Goal: Task Accomplishment & Management: Complete application form

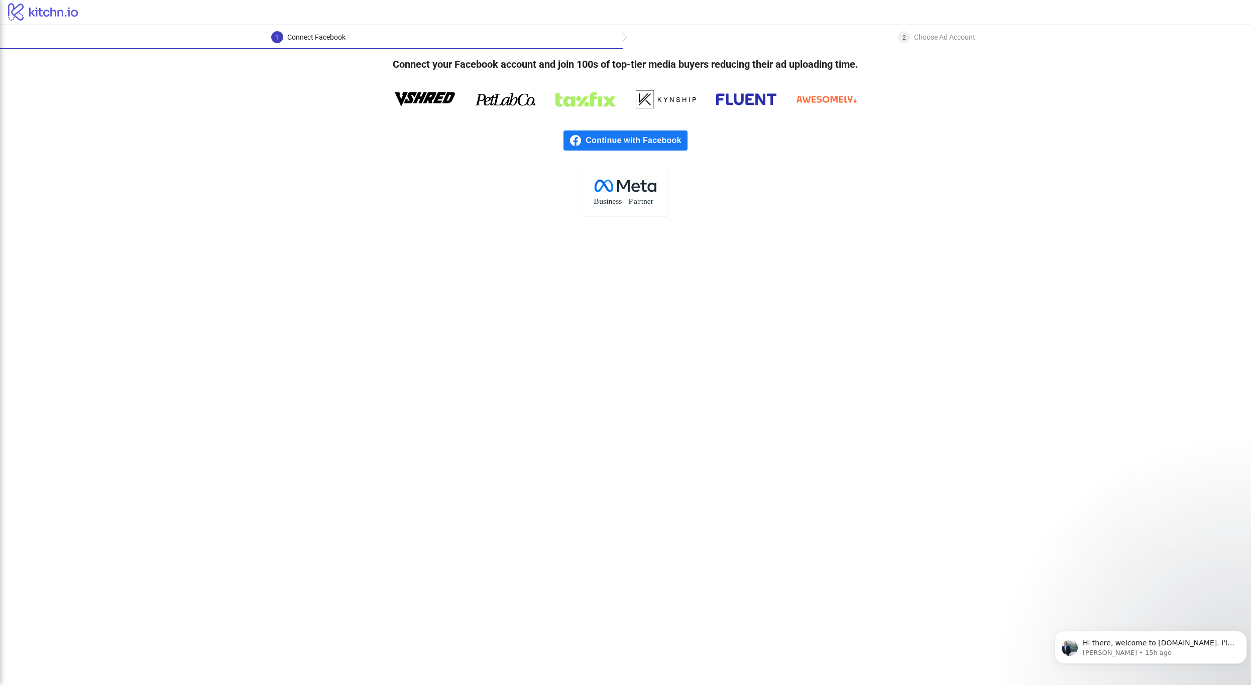
click at [1164, 664] on body "Hi there, welcome to Kitchn.io. I'll reach out via e-mail separately, but just …" at bounding box center [1150, 645] width 193 height 62
click at [1166, 658] on div "Hi there, welcome to Kitchn.io. I'll reach out via e-mail separately, but just …" at bounding box center [1150, 647] width 193 height 33
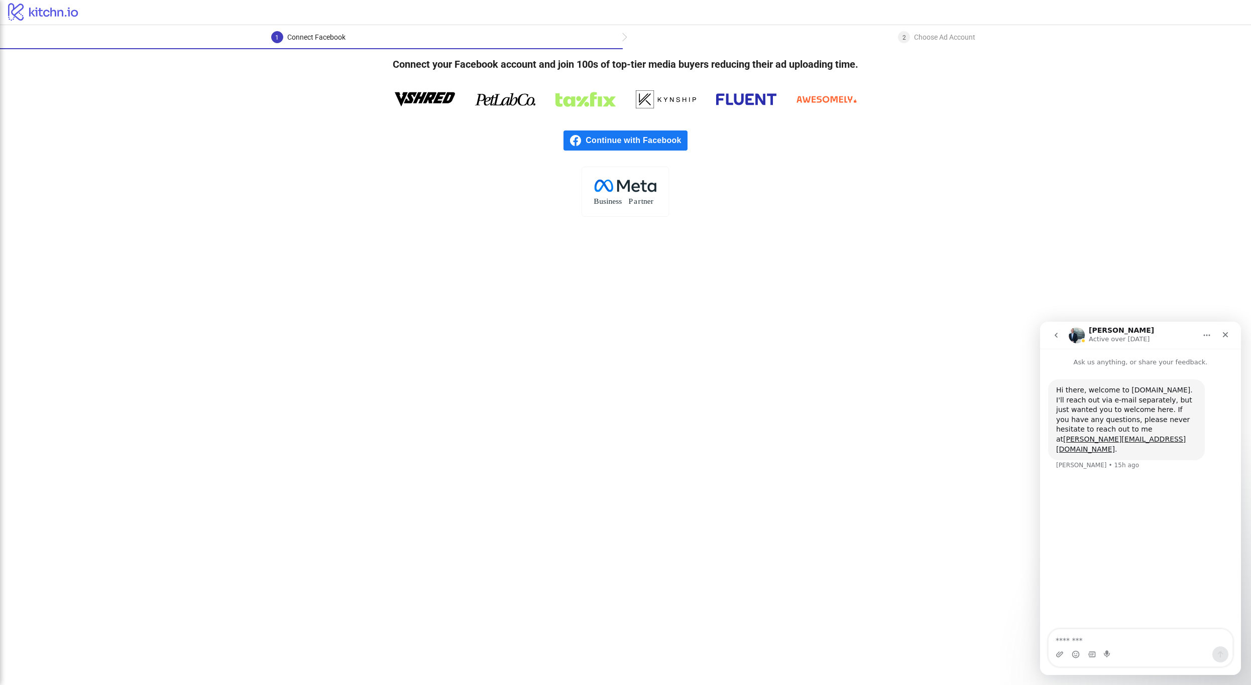
click at [1134, 644] on textarea "Message…" at bounding box center [1141, 638] width 184 height 17
type textarea "**********"
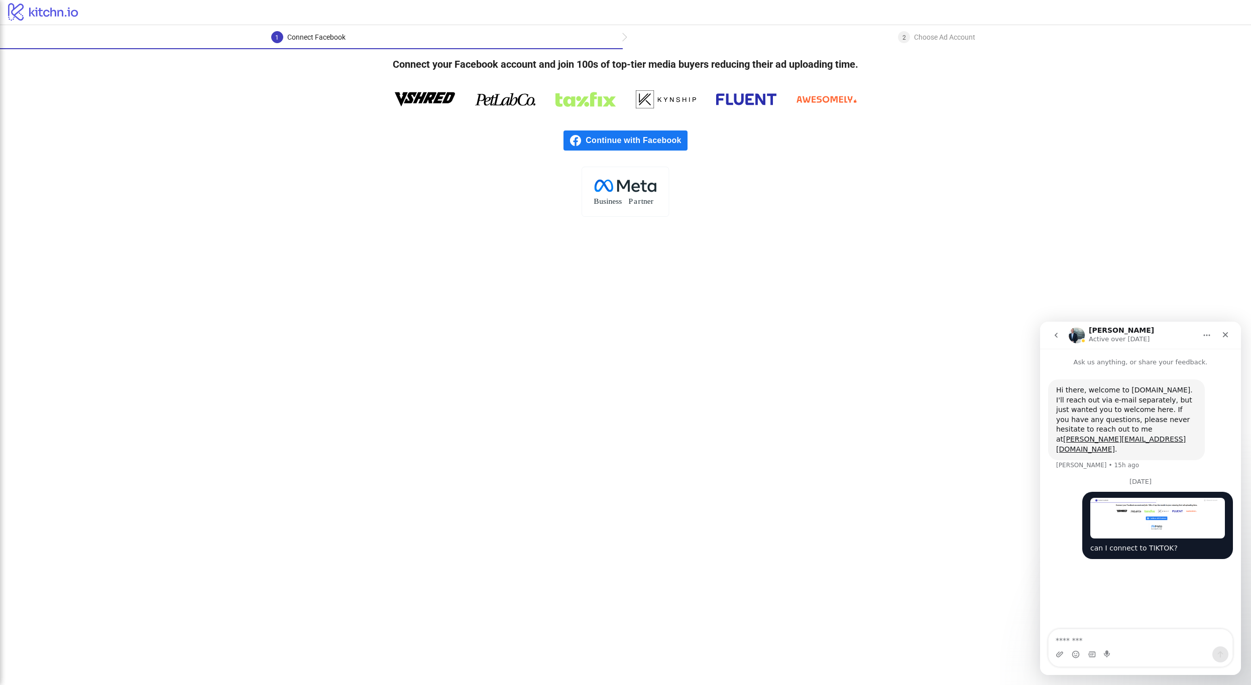
click at [1053, 333] on icon "go back" at bounding box center [1056, 335] width 8 height 8
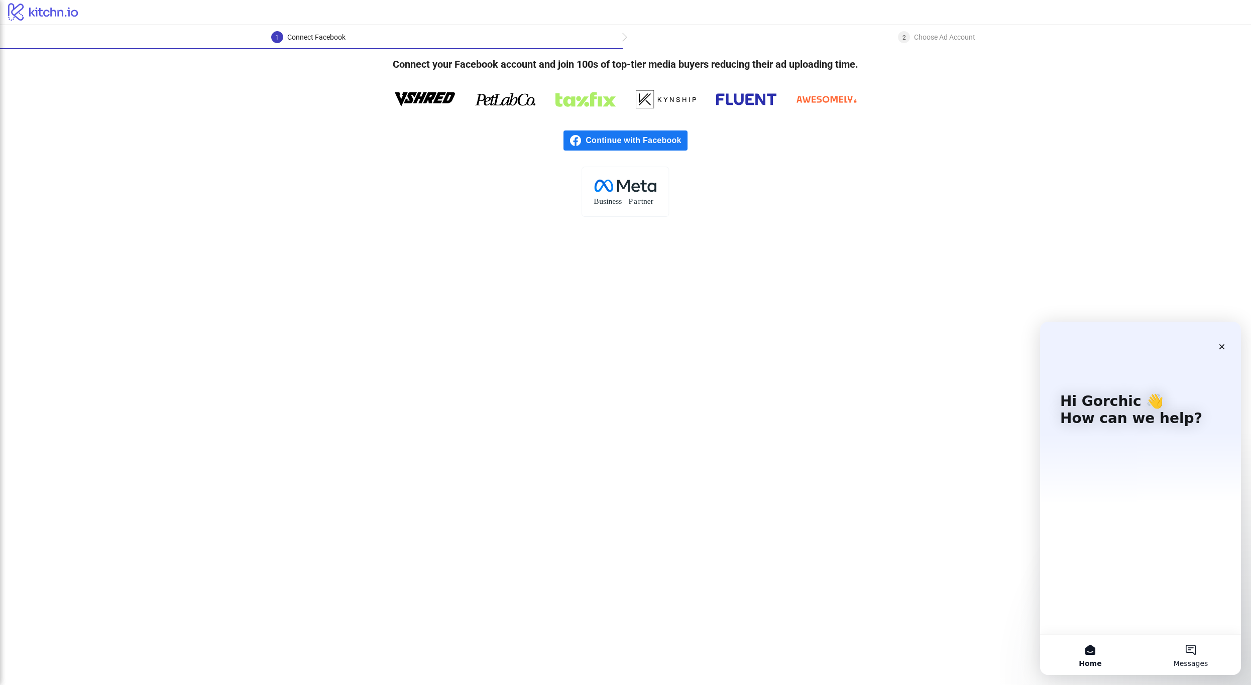
click at [1187, 665] on span "Messages" at bounding box center [1191, 663] width 35 height 7
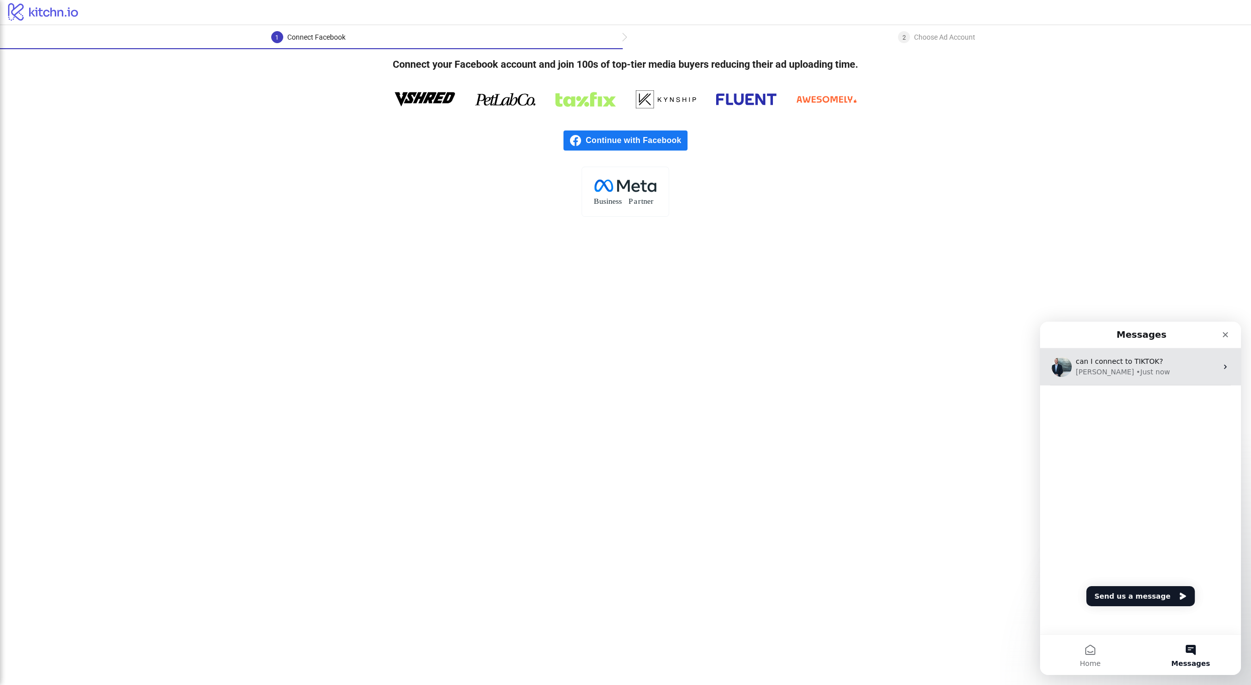
click at [1155, 369] on div "James • Just now" at bounding box center [1147, 372] width 142 height 11
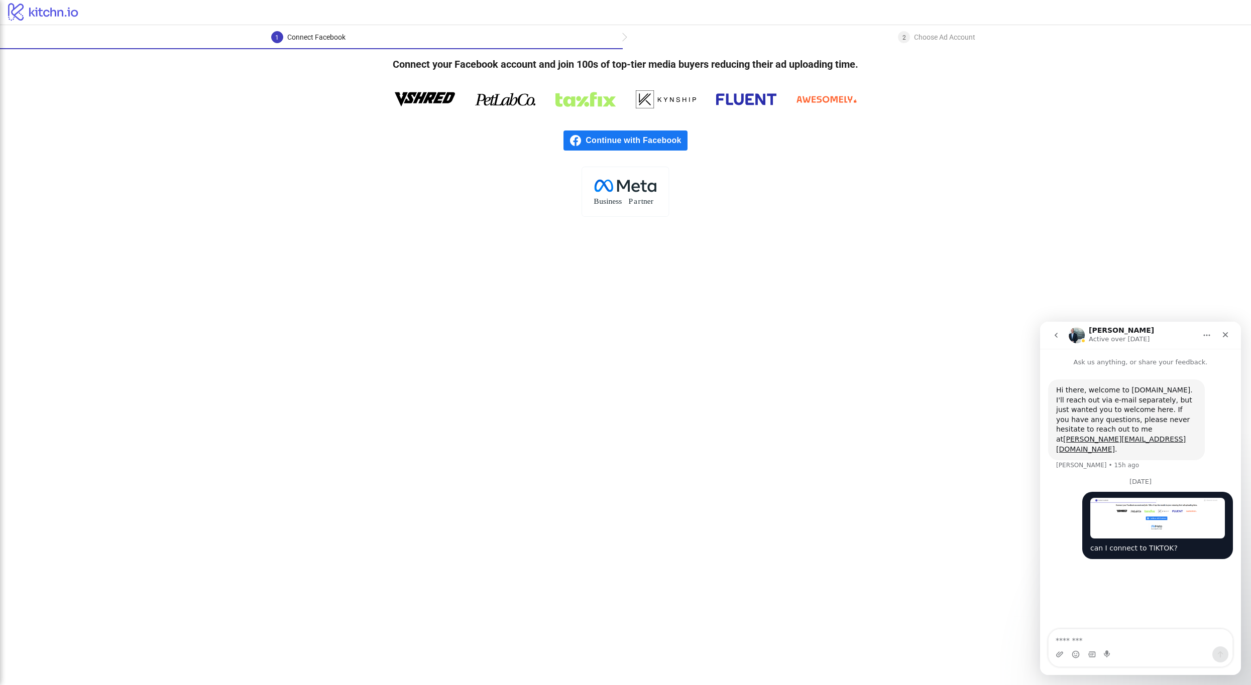
click at [640, 188] on rect at bounding box center [625, 192] width 87 height 50
click at [640, 188] on icon at bounding box center [636, 187] width 9 height 9
click at [640, 188] on rect at bounding box center [625, 192] width 87 height 50
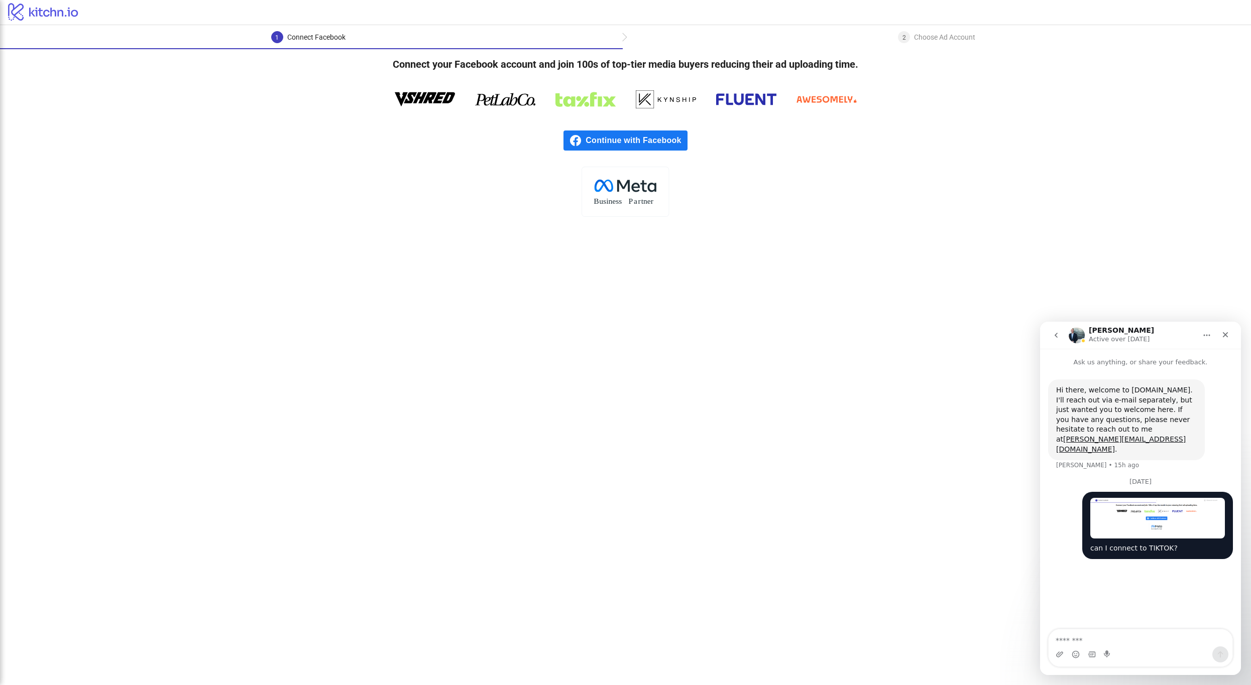
click at [669, 201] on icon at bounding box center [625, 192] width 87 height 50
click at [650, 201] on tspan "tner" at bounding box center [647, 201] width 13 height 9
click at [651, 201] on tspan "tner" at bounding box center [647, 201] width 13 height 9
click at [652, 199] on tspan "tner" at bounding box center [647, 201] width 13 height 9
click at [429, 98] on icon at bounding box center [425, 99] width 60 height 14
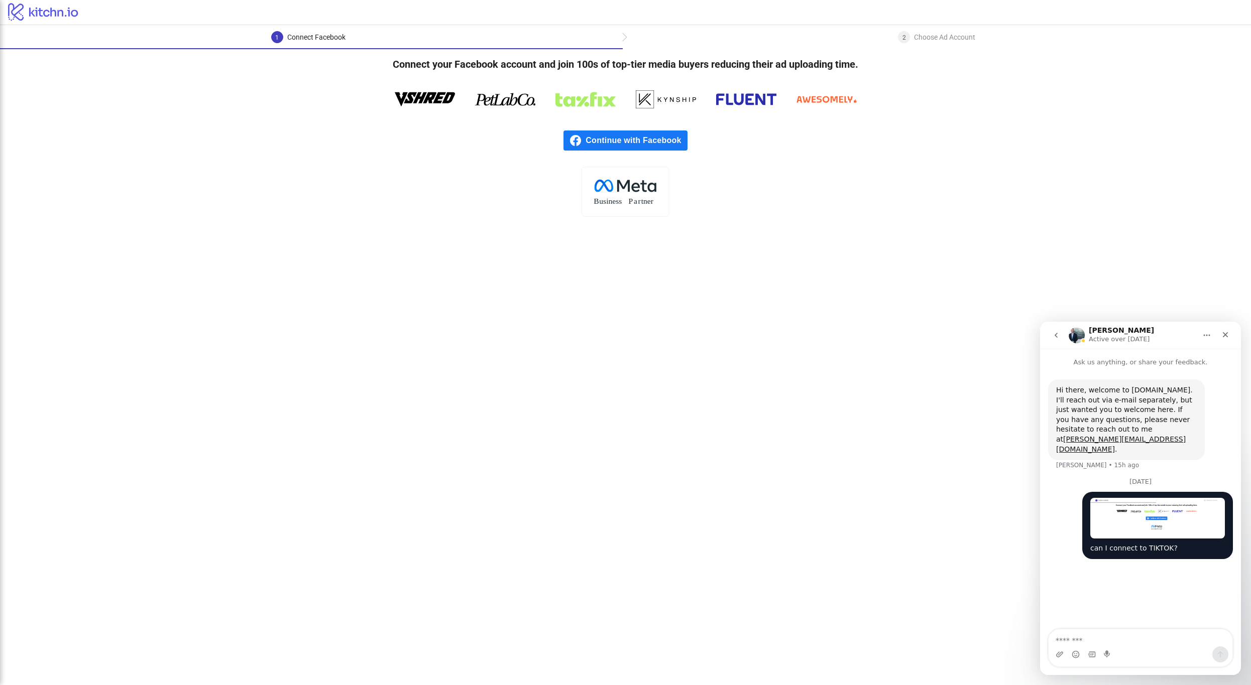
click at [900, 44] on div "2 Choose Ad Account" at bounding box center [936, 40] width 77 height 18
click at [914, 36] on div "Choose Ad Account" at bounding box center [944, 37] width 61 height 12
click at [928, 42] on div "Choose Ad Account" at bounding box center [944, 37] width 61 height 12
click at [662, 144] on span "Continue with Facebook" at bounding box center [636, 141] width 101 height 20
